Goal: Task Accomplishment & Management: Complete application form

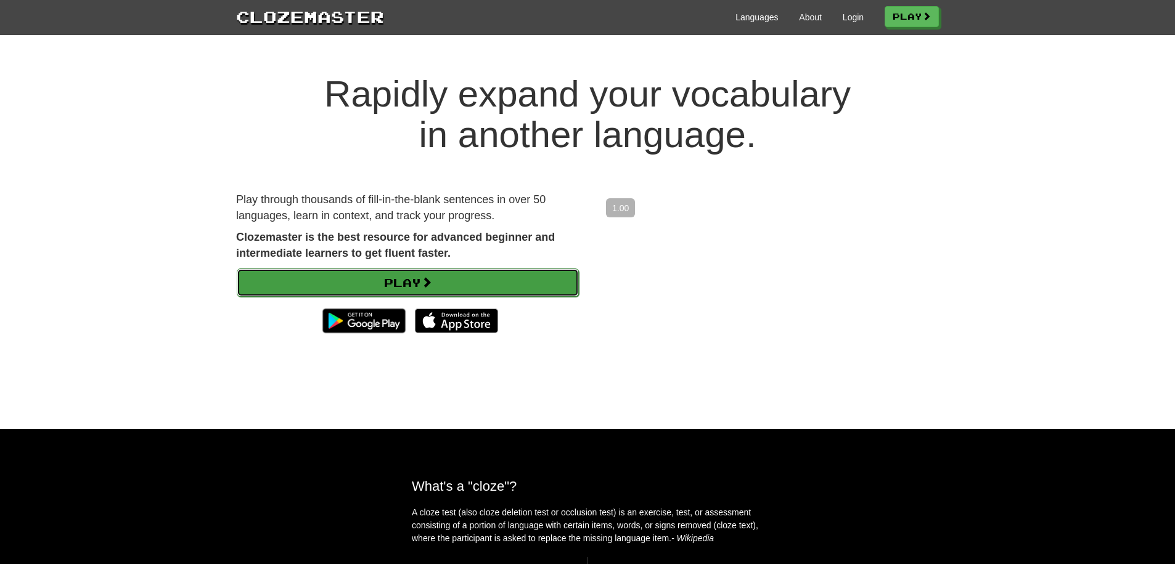
click at [431, 290] on link "Play" at bounding box center [408, 283] width 342 height 28
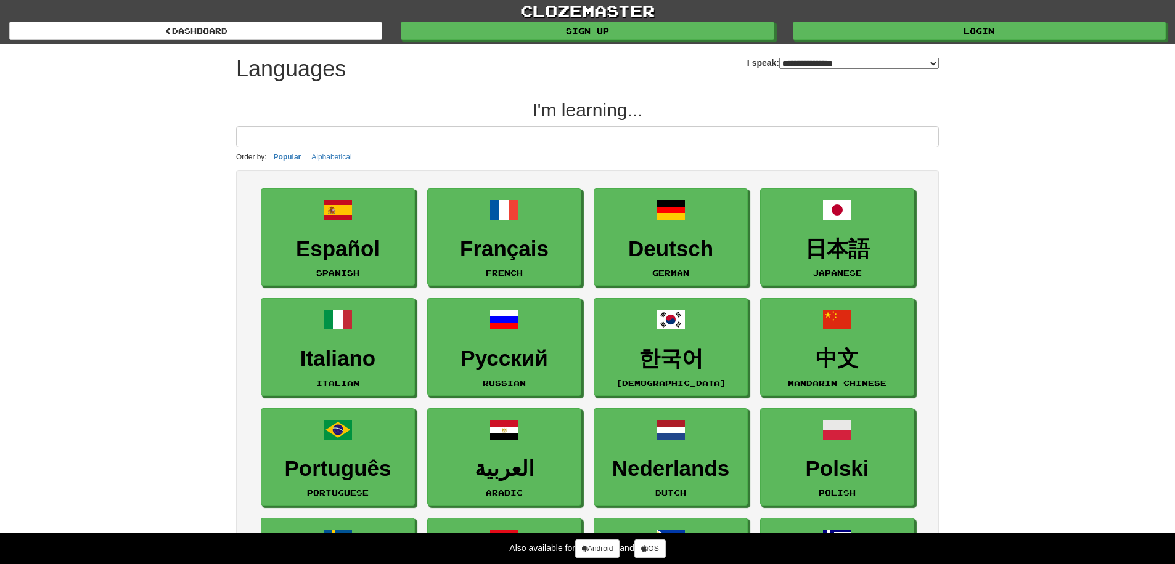
select select "*******"
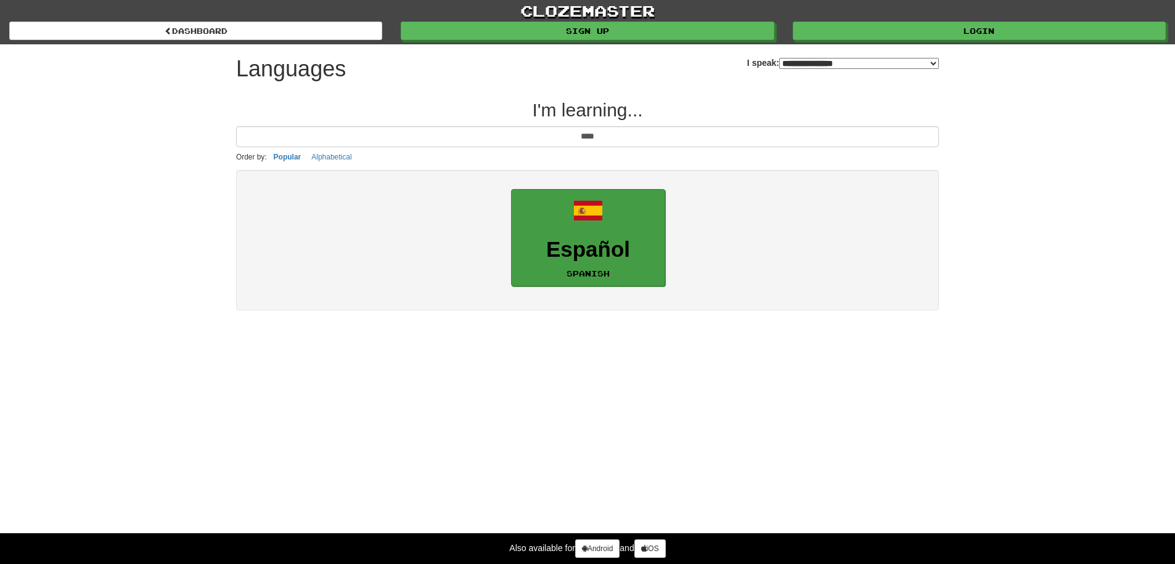
type input "****"
click at [626, 234] on link "Español Spanish" at bounding box center [588, 238] width 154 height 98
